Goal: Transaction & Acquisition: Obtain resource

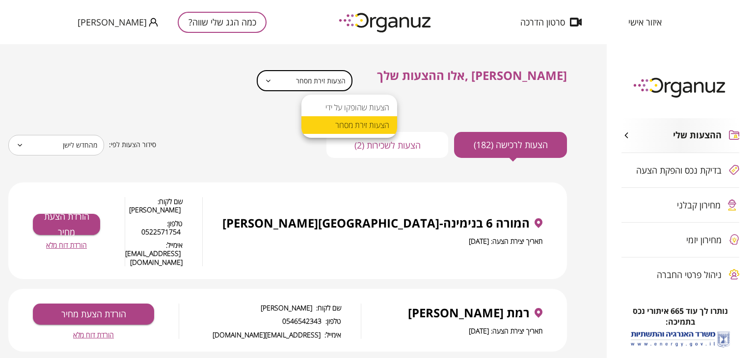
click at [336, 75] on body "**********" at bounding box center [377, 179] width 754 height 358
click at [351, 128] on li "הצעות זירת מסחר" at bounding box center [350, 125] width 96 height 18
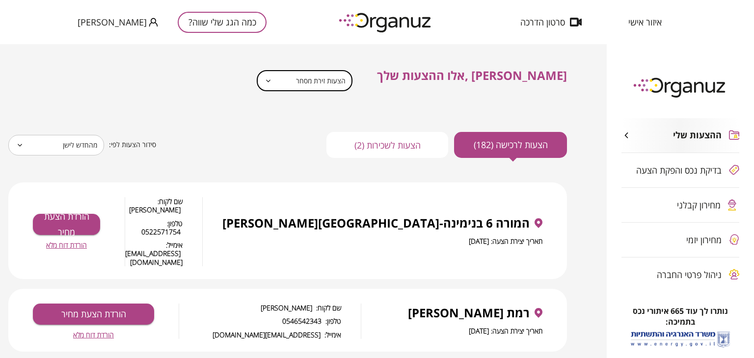
click at [391, 147] on button "הצעות לשכירות (2)" at bounding box center [388, 145] width 122 height 26
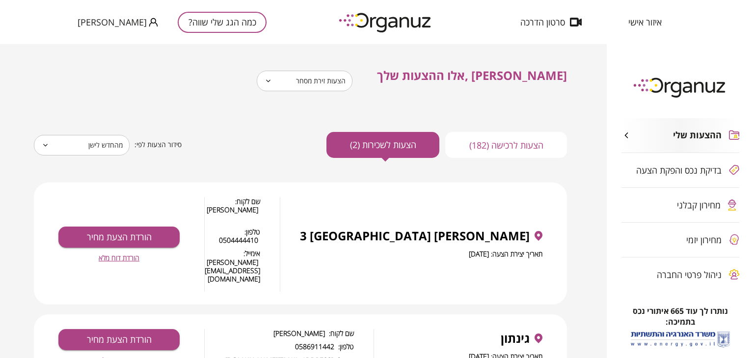
click at [497, 146] on button "הצעות לרכישה (182)" at bounding box center [506, 145] width 122 height 26
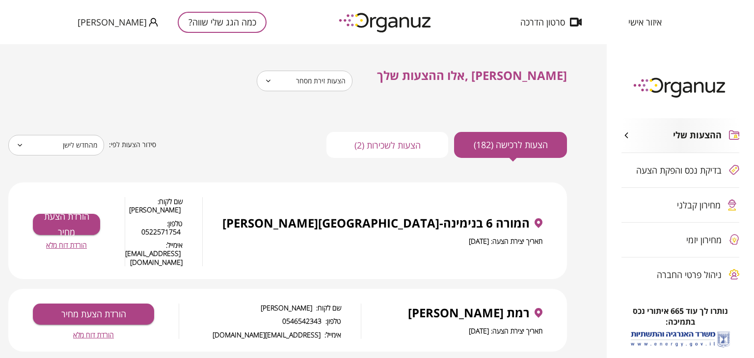
click at [108, 23] on span "[PERSON_NAME]" at bounding box center [112, 22] width 69 height 10
click at [106, 41] on li "התנתק" at bounding box center [97, 41] width 38 height 18
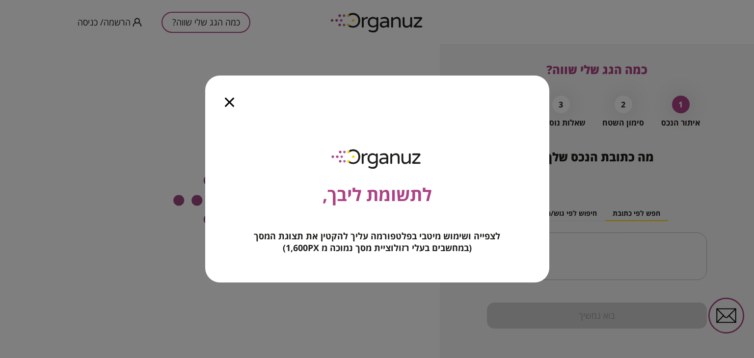
click at [226, 103] on icon "button" at bounding box center [229, 102] width 9 height 9
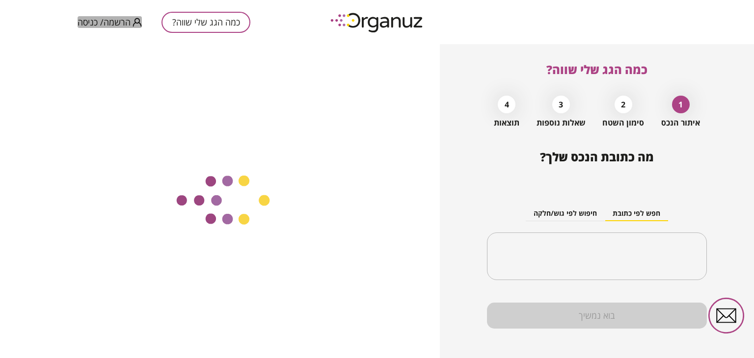
click at [90, 20] on span "הרשמה/ כניסה" at bounding box center [104, 22] width 53 height 10
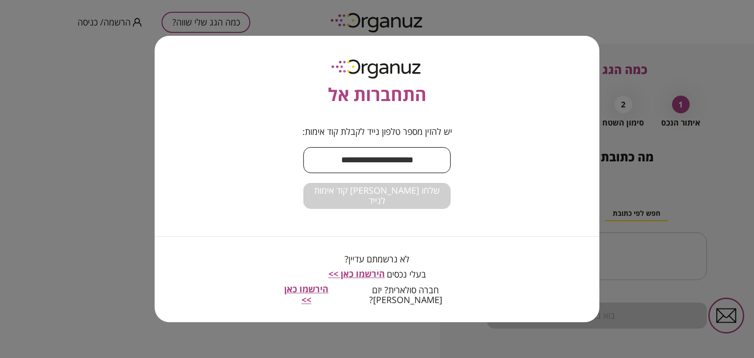
click at [346, 172] on input "text" at bounding box center [376, 160] width 147 height 29
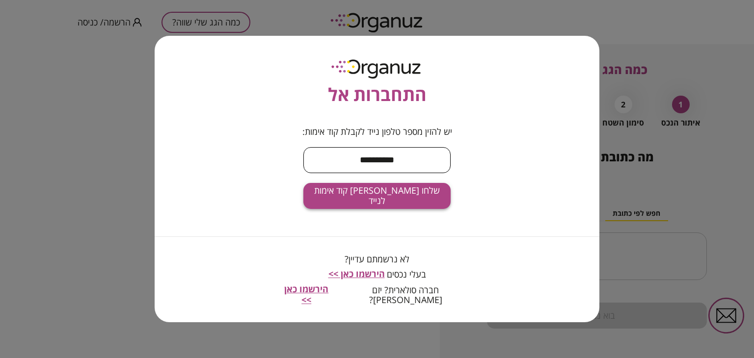
type input "**********"
click at [340, 209] on button "שלחו [PERSON_NAME] קוד אימות לנייד" at bounding box center [376, 196] width 147 height 26
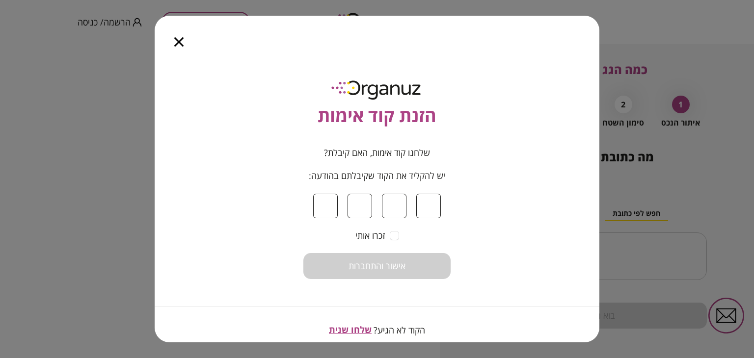
type input "*"
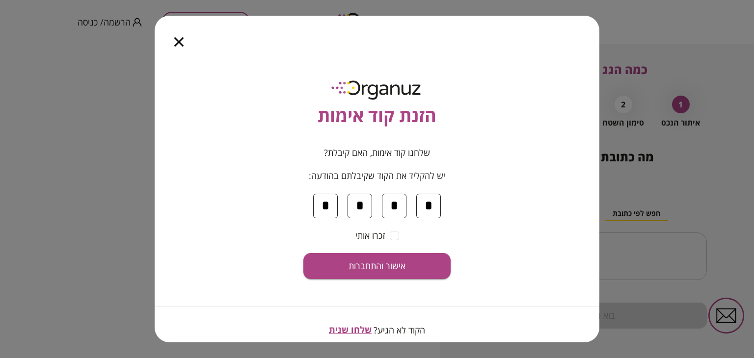
type input "*"
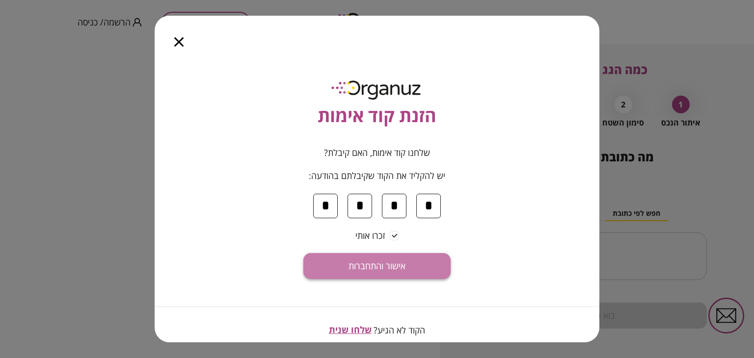
click at [388, 257] on button "אישור והתחברות" at bounding box center [376, 266] width 147 height 26
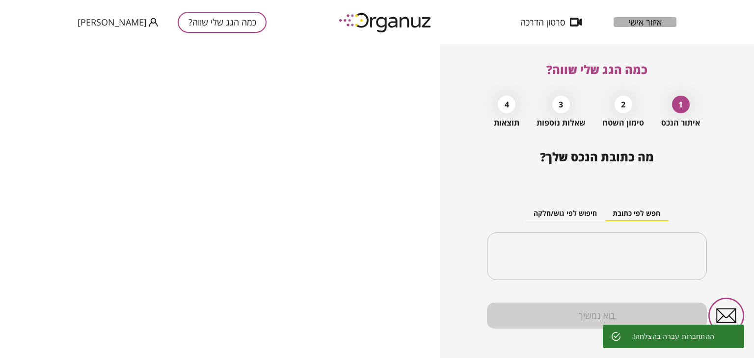
click at [654, 22] on span "איזור אישי" at bounding box center [645, 22] width 33 height 10
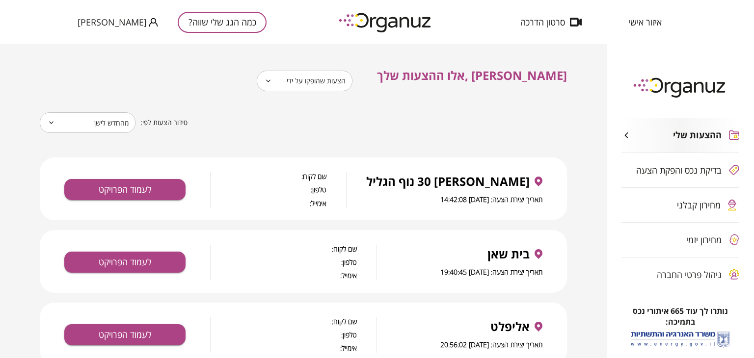
click at [272, 82] on icon at bounding box center [268, 81] width 7 height 12
click at [324, 79] on body "**********" at bounding box center [377, 179] width 754 height 358
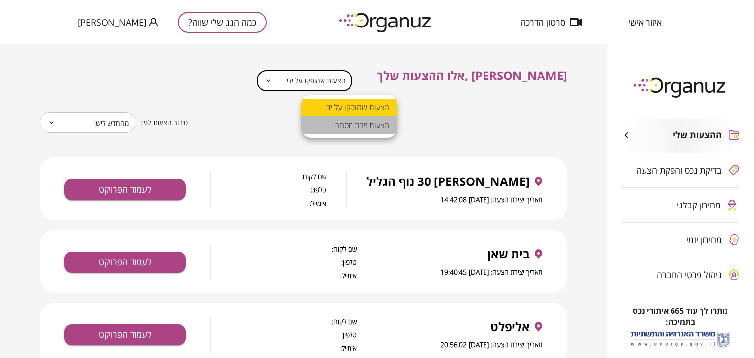
click at [319, 130] on li "הצעות זירת מסחר" at bounding box center [350, 125] width 96 height 18
type input "**********"
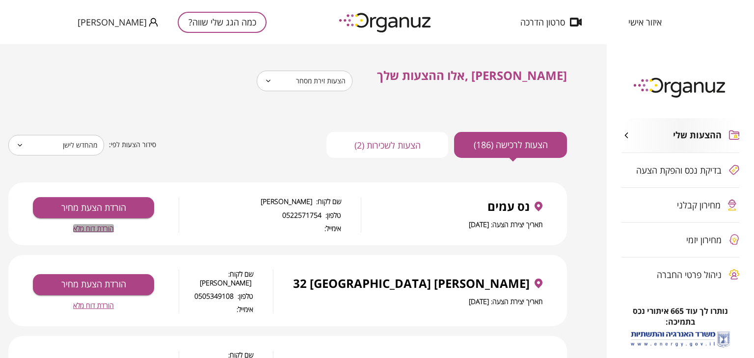
click at [114, 230] on span "הורדת דוח מלא" at bounding box center [93, 228] width 41 height 8
click at [114, 302] on span "הורדת דוח מלא" at bounding box center [93, 306] width 41 height 8
